Goal: Check status: Check status

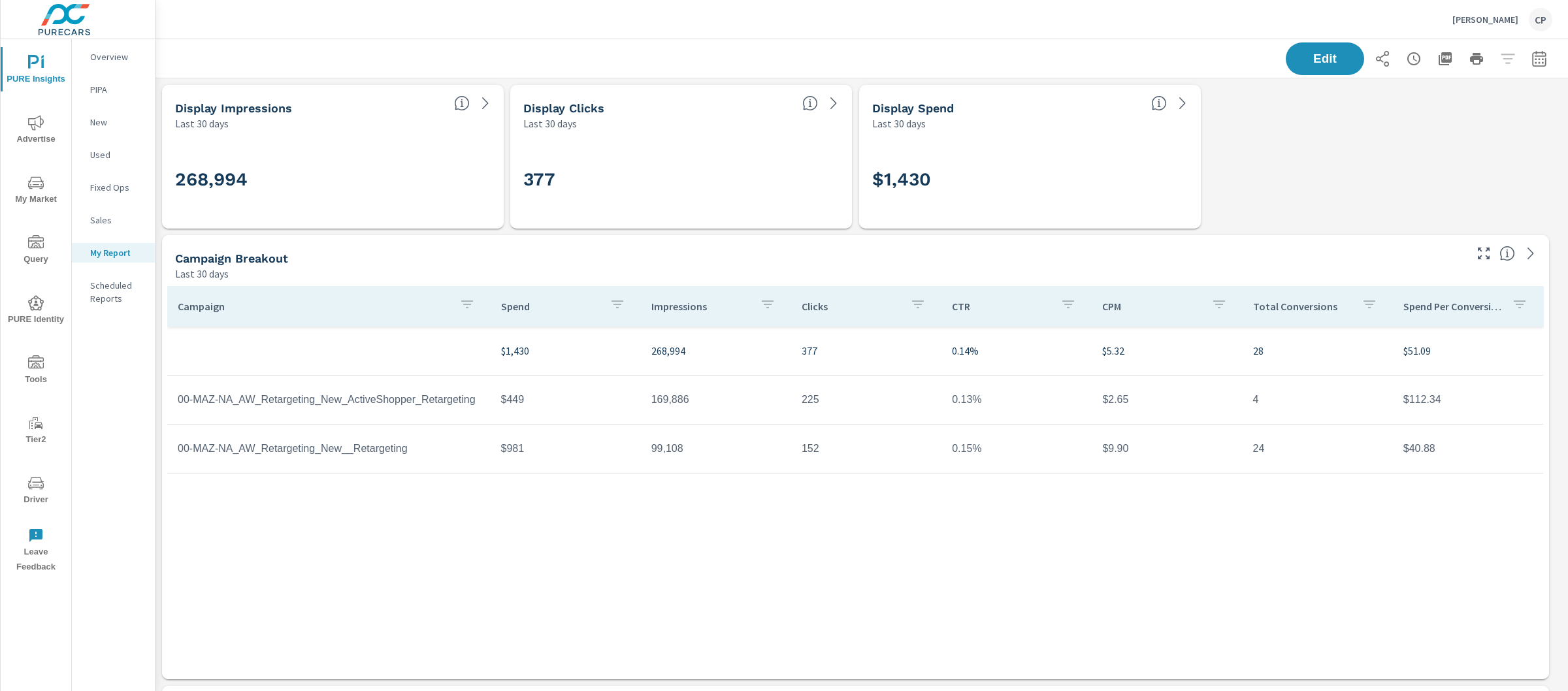
scroll to position [6, 6]
click at [1532, 61] on icon "button" at bounding box center [1540, 59] width 16 height 16
select select "Last 30 days"
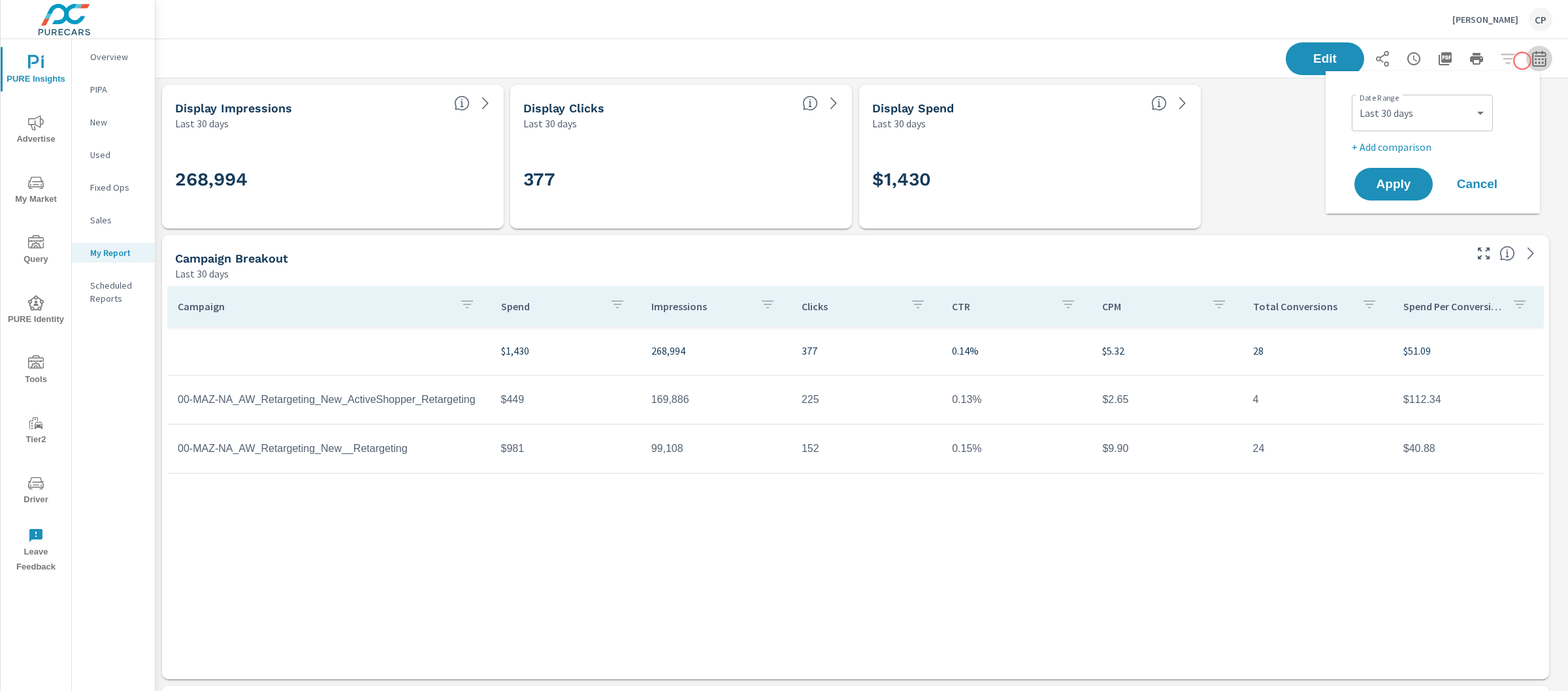
click at [1532, 61] on icon "button" at bounding box center [1540, 59] width 16 height 16
click at [1468, 96] on div "Custom [DATE] Last week Last 7 days Last 14 days Last 30 days Last 45 days Last…" at bounding box center [1422, 113] width 141 height 36
click at [1467, 104] on select "Custom [DATE] Last week Last 7 days Last 14 days Last 30 days Last 45 days Last…" at bounding box center [1422, 112] width 130 height 26
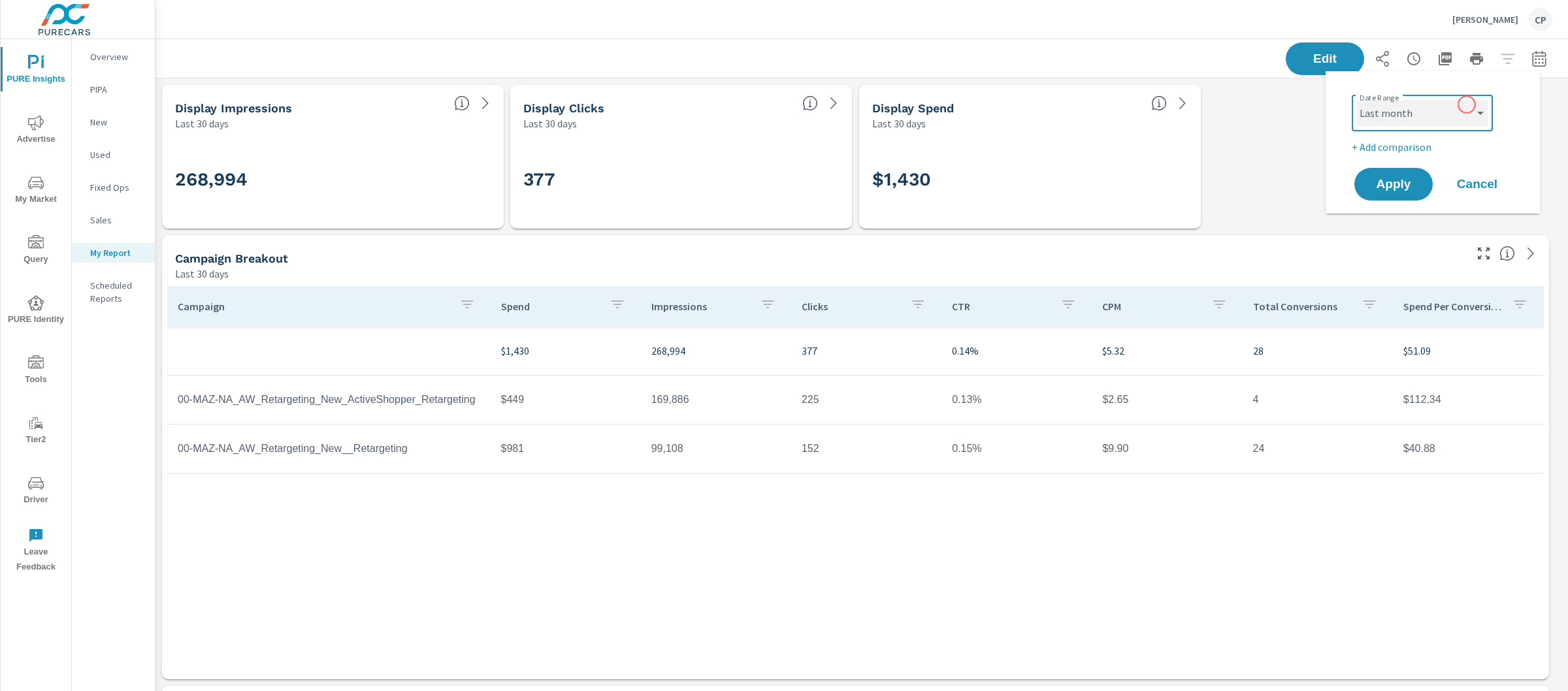
click at [1357, 100] on select "Custom [DATE] Last week Last 7 days Last 14 days Last 30 days Last 45 days Last…" at bounding box center [1422, 112] width 130 height 26
select select "Last month"
click at [1407, 141] on p "+ Add comparison" at bounding box center [1435, 147] width 168 height 16
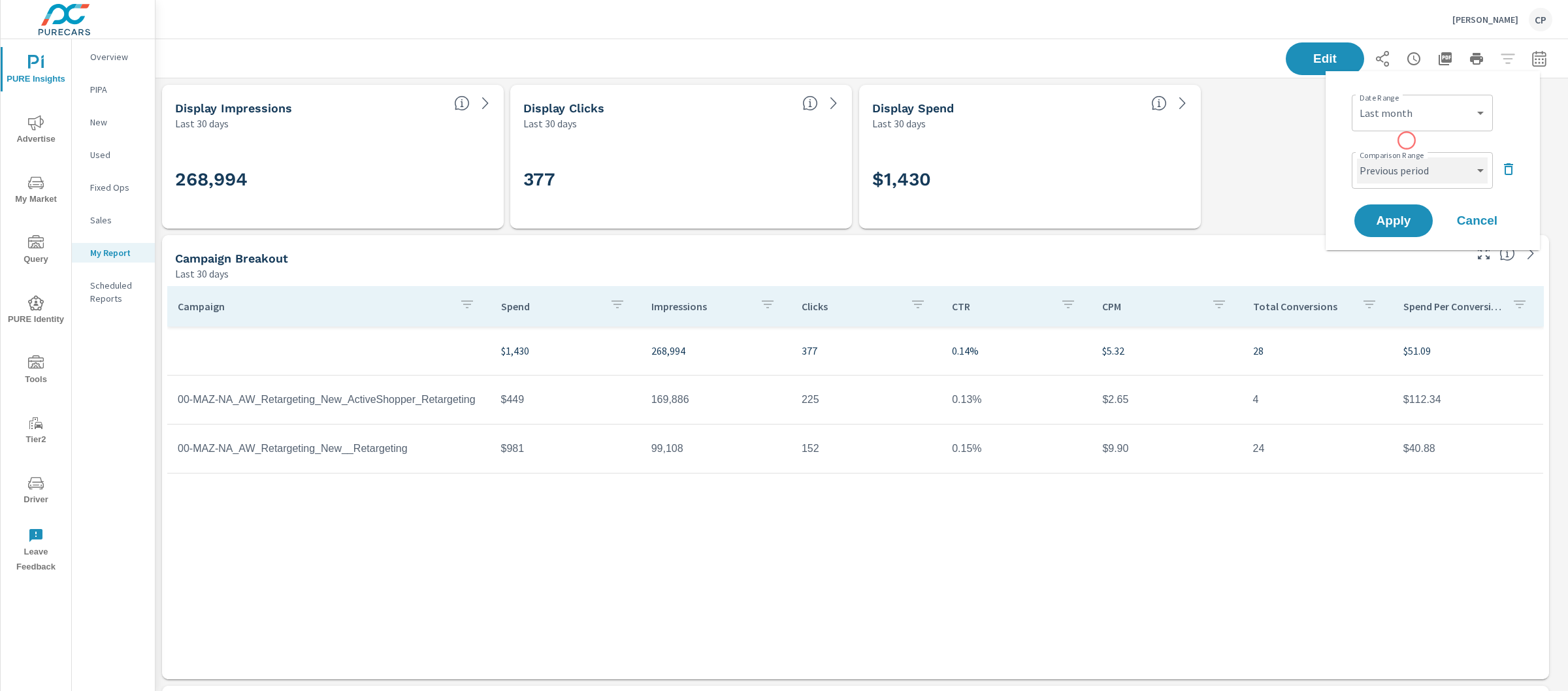
click at [1407, 169] on select "Custom Previous period Previous month Previous year" at bounding box center [1422, 170] width 130 height 26
click at [1357, 157] on select "Custom Previous period Previous month Previous year" at bounding box center [1422, 170] width 130 height 26
select select "Previous month"
click at [1407, 215] on span "Apply" at bounding box center [1393, 221] width 54 height 13
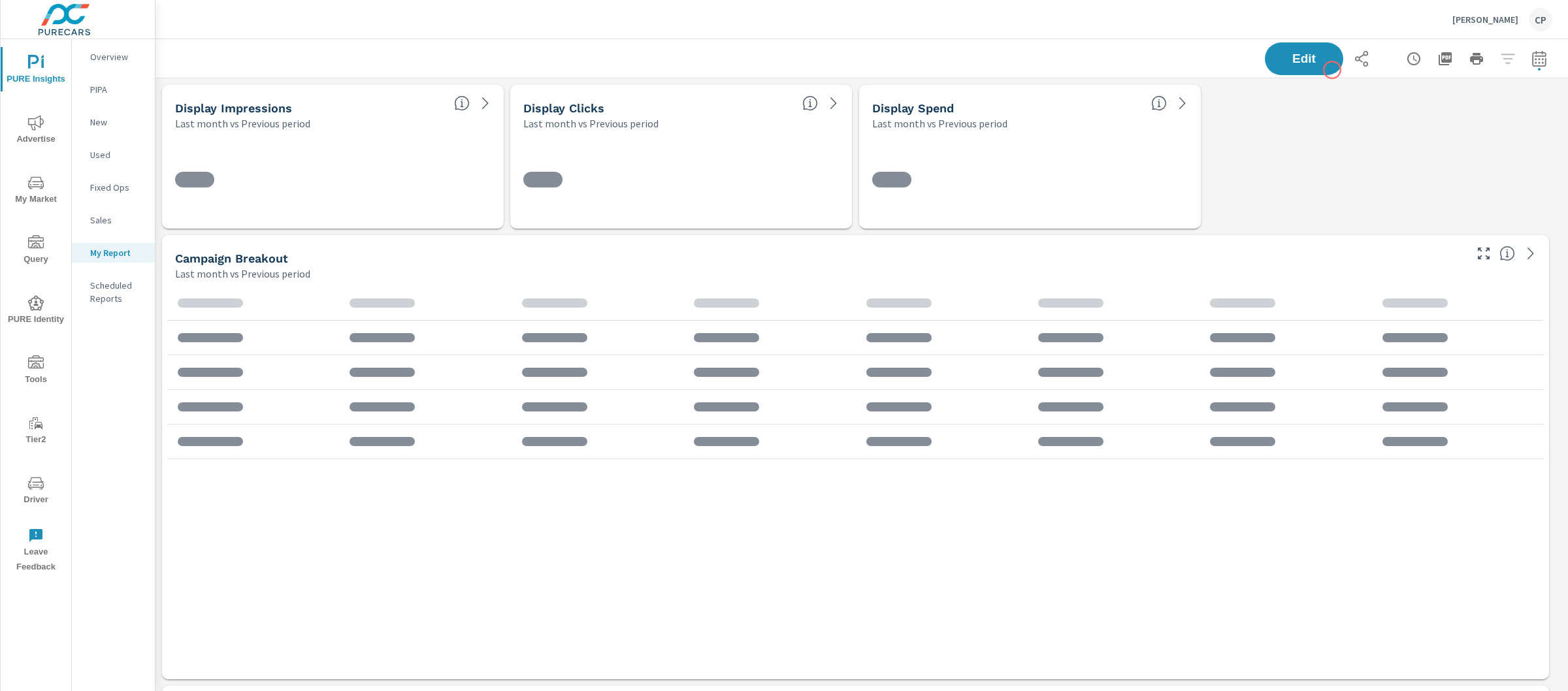
scroll to position [4538, 1426]
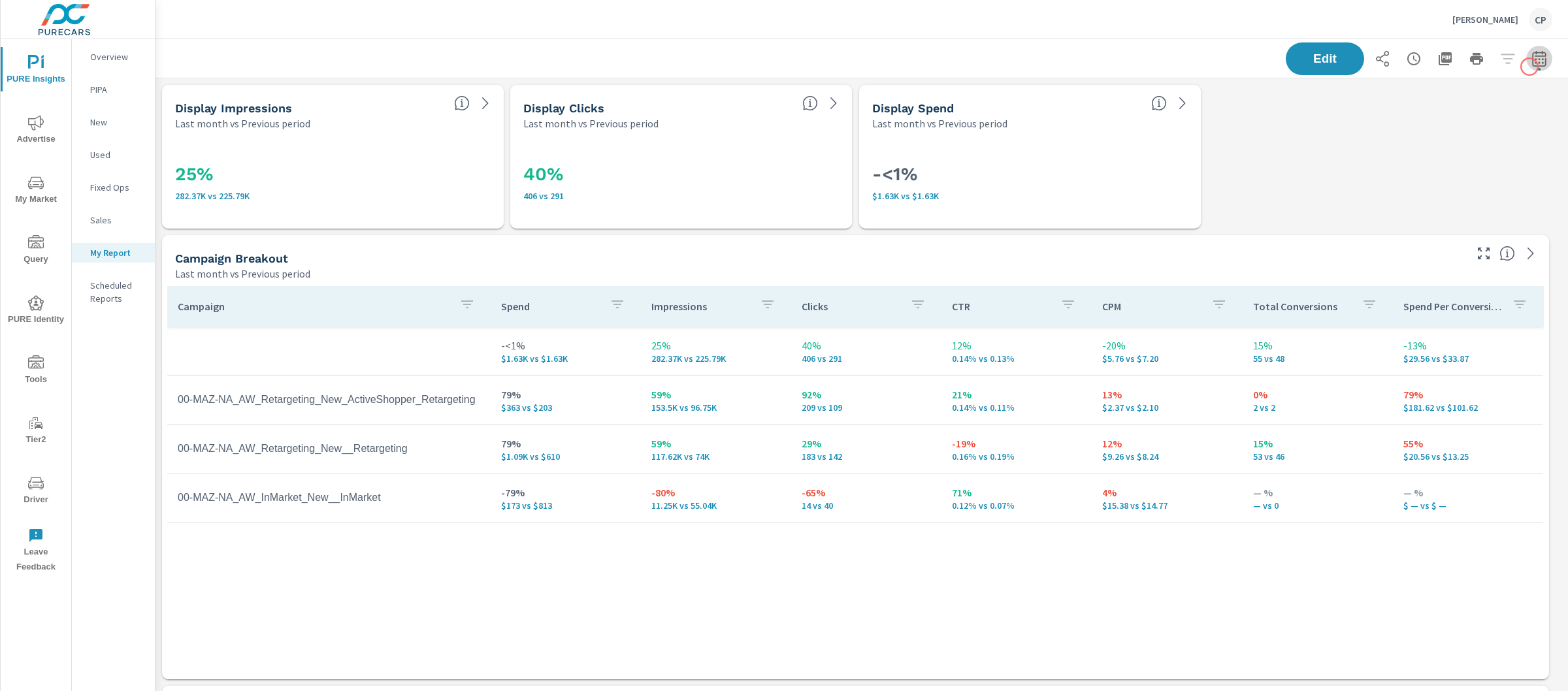
click at [1529, 66] on button "button" at bounding box center [1539, 59] width 26 height 26
select select "Last month"
select select "Previous period"
click at [1428, 121] on select "Custom [DATE] Last week Last 7 days Last 14 days Last 30 days Last 45 days Last…" at bounding box center [1422, 112] width 130 height 26
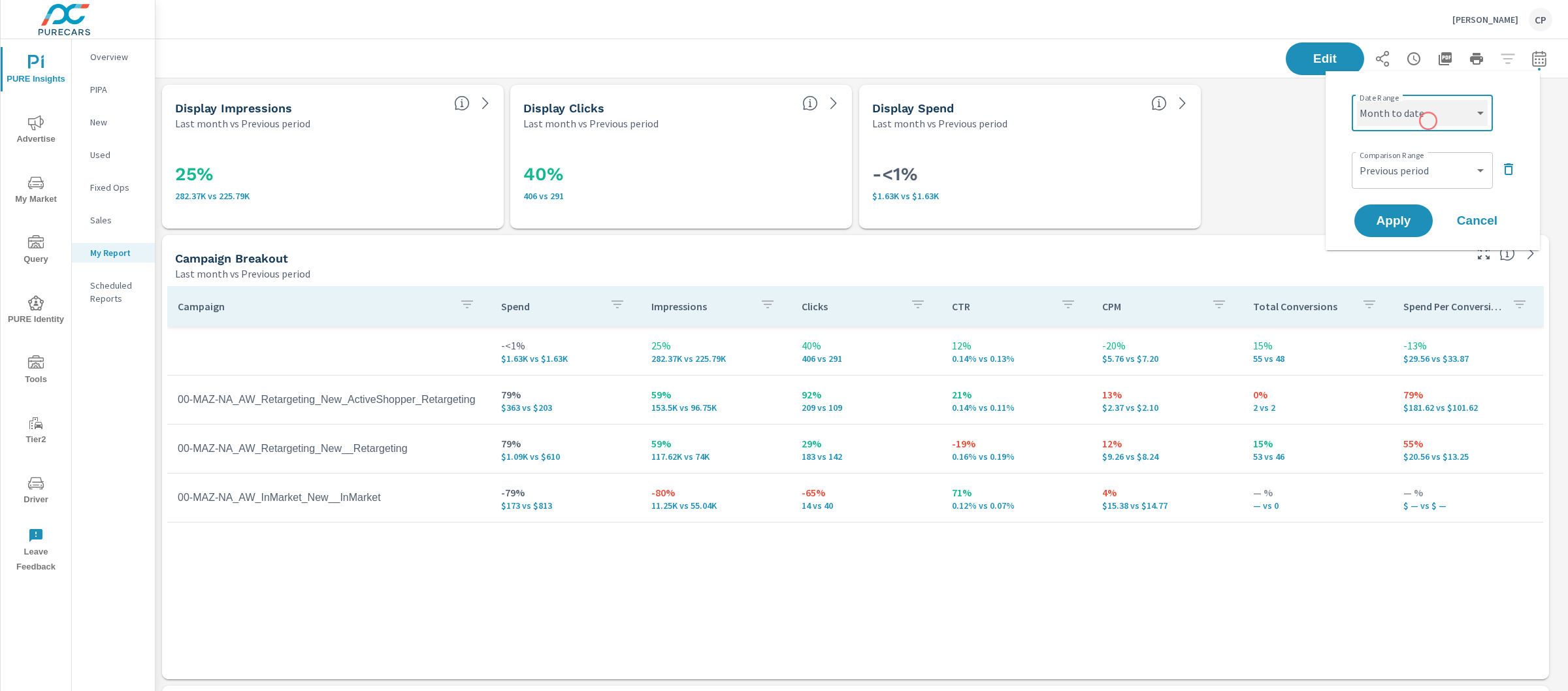
click at [1357, 100] on select "Custom [DATE] Last week Last 7 days Last 14 days Last 30 days Last 45 days Last…" at bounding box center [1422, 112] width 130 height 26
select select "Month to date"
click at [1423, 156] on div "Custom Previous period Previous month Previous year ​" at bounding box center [1422, 171] width 141 height 36
click at [1426, 164] on select "Custom Previous period Previous month Previous year" at bounding box center [1422, 170] width 130 height 26
click at [1357, 157] on select "Custom Previous period Previous month Previous year" at bounding box center [1422, 170] width 130 height 26
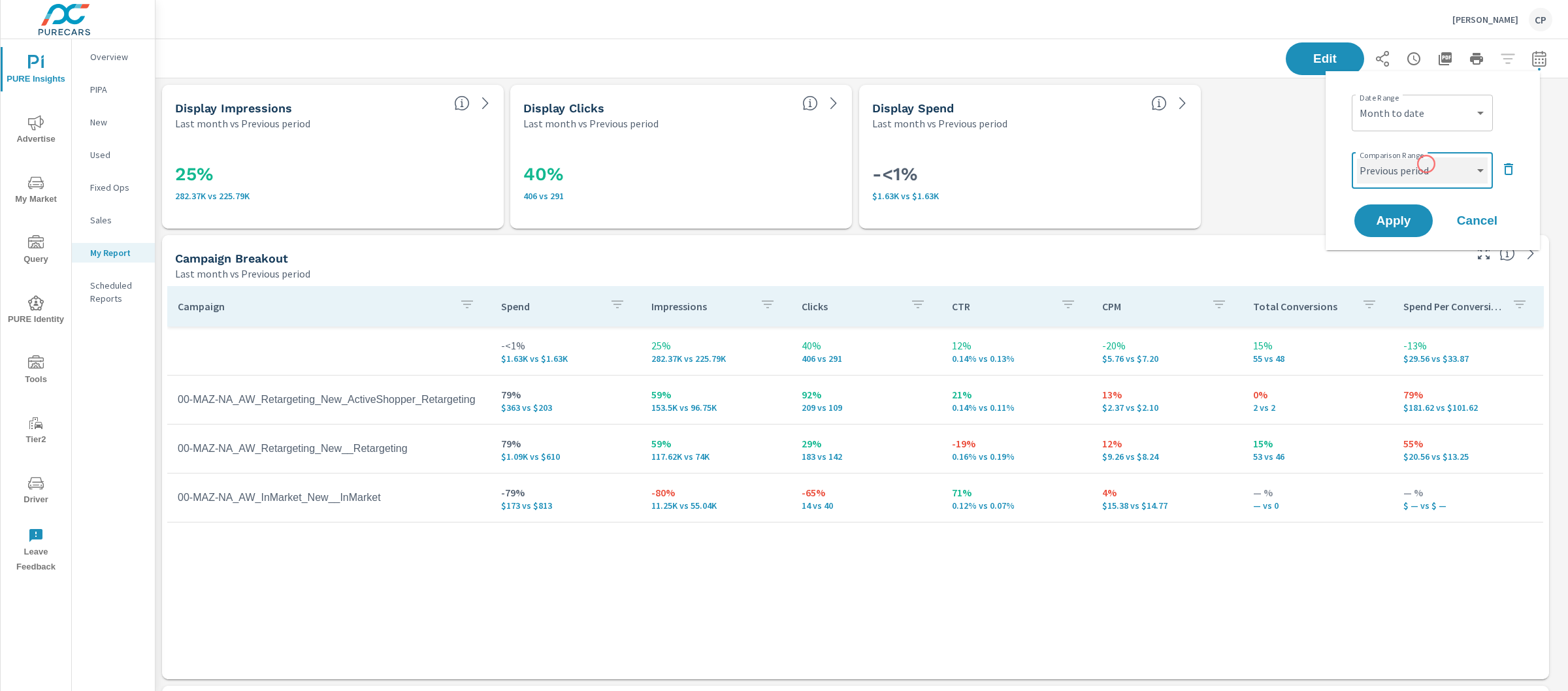
select select "Previous month"
click at [1411, 220] on span "Apply" at bounding box center [1393, 221] width 54 height 13
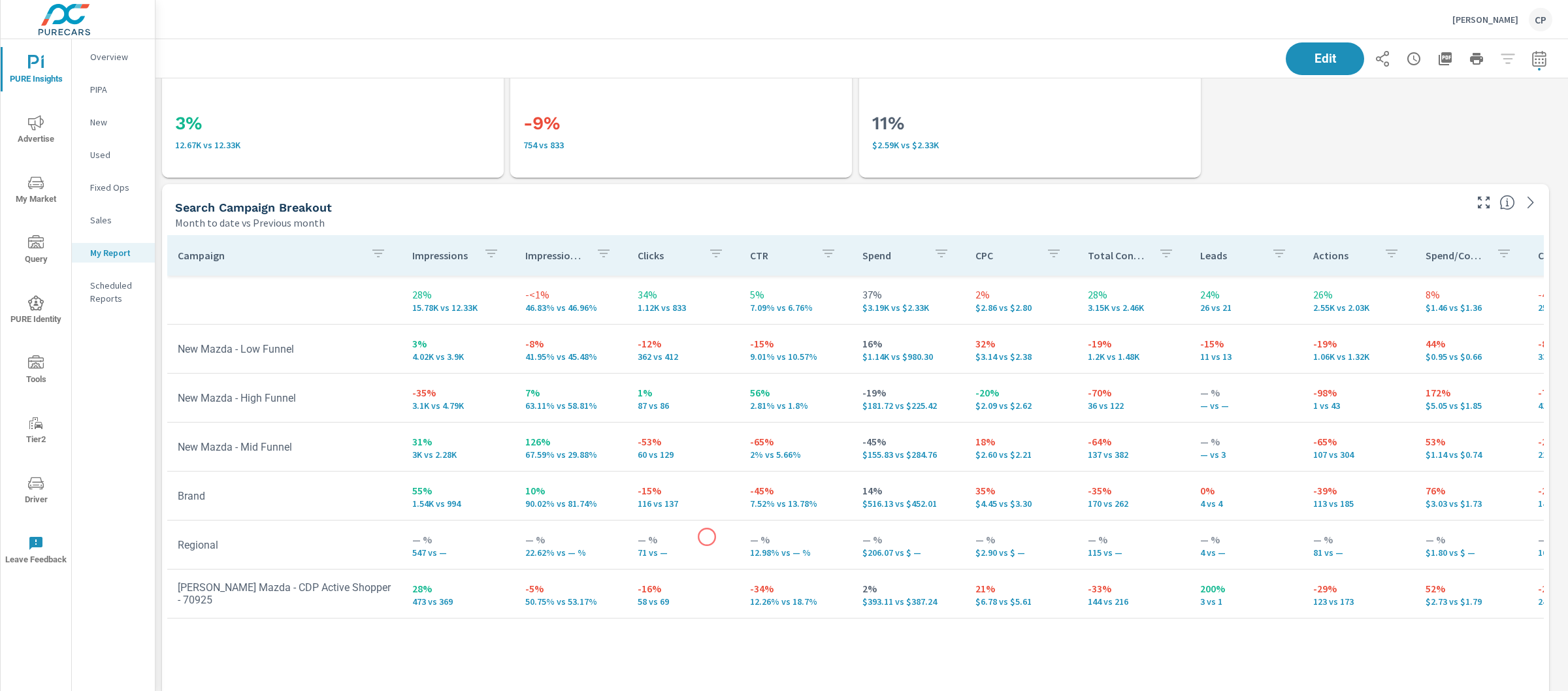
scroll to position [2516, 0]
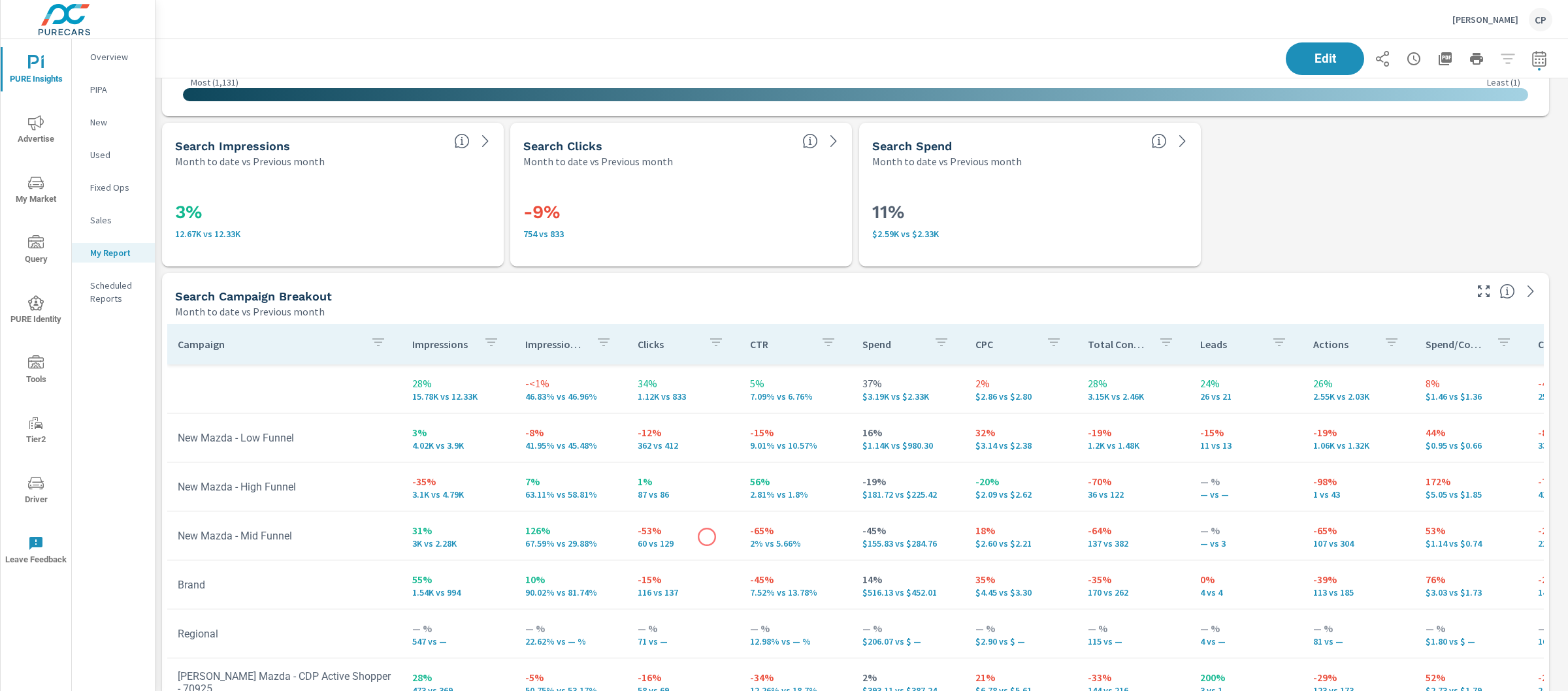
click at [707, 538] on p "60 vs 129" at bounding box center [683, 543] width 92 height 10
